Goal: Register for event/course

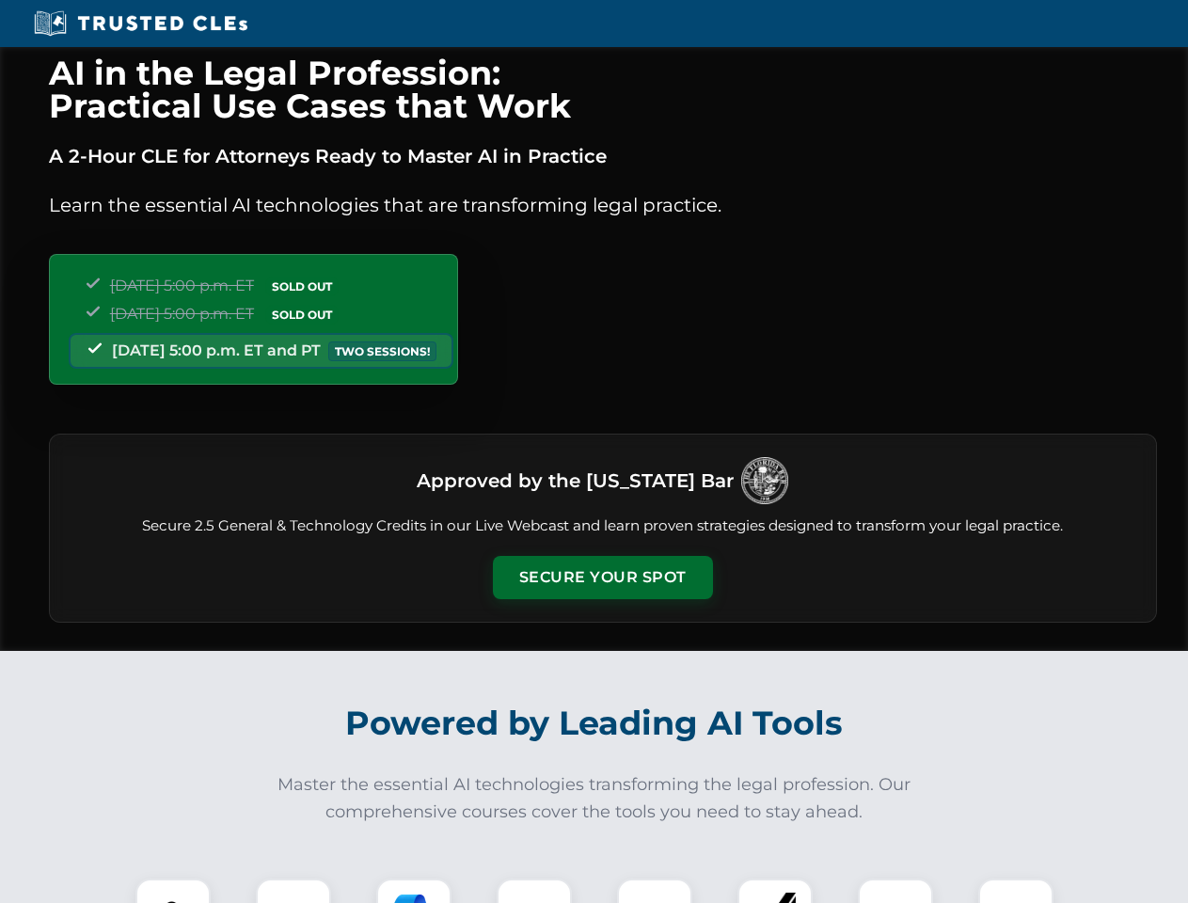
click at [602, 578] on button "Secure Your Spot" at bounding box center [603, 577] width 220 height 43
click at [173, 891] on img at bounding box center [173, 916] width 55 height 55
click at [293, 891] on div at bounding box center [293, 916] width 75 height 75
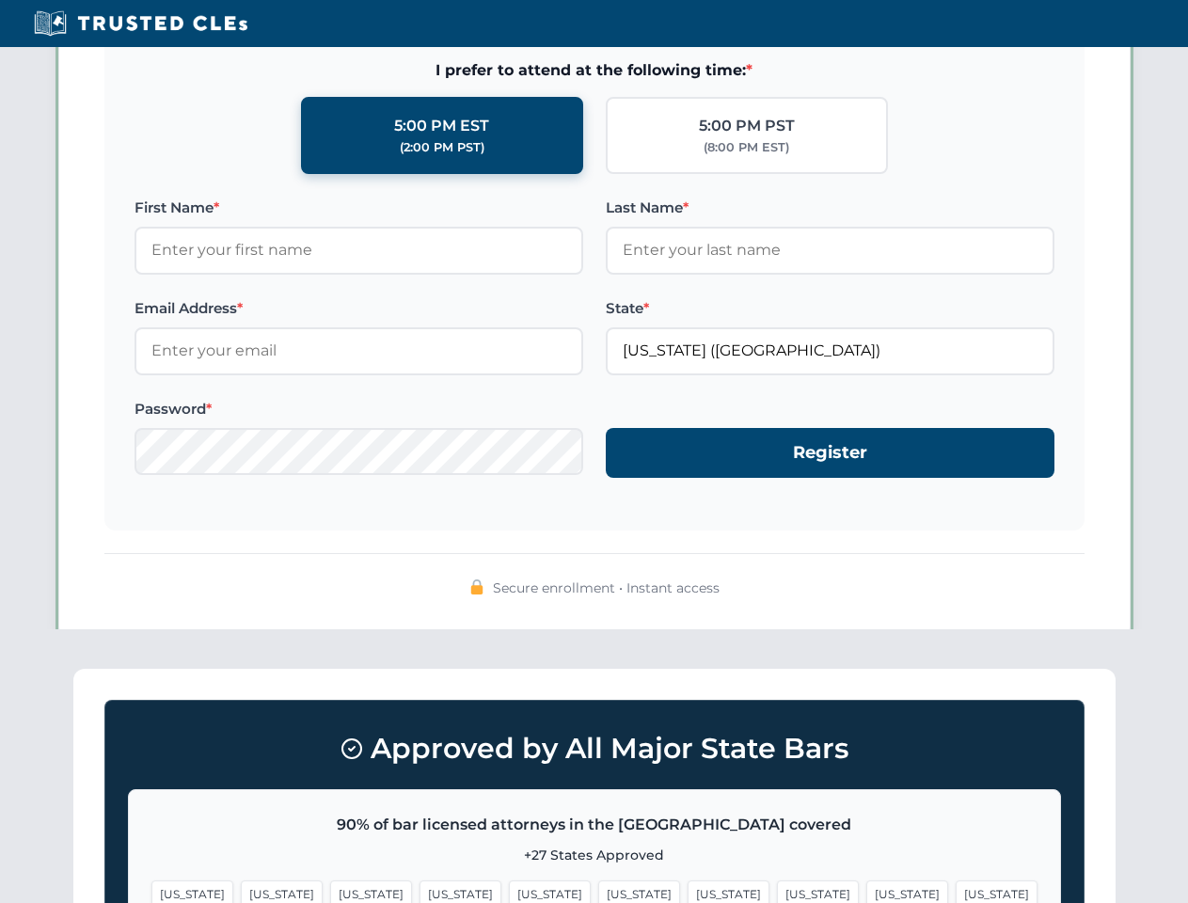
click at [866, 891] on span "[US_STATE]" at bounding box center [907, 893] width 82 height 27
